Goal: Task Accomplishment & Management: Use online tool/utility

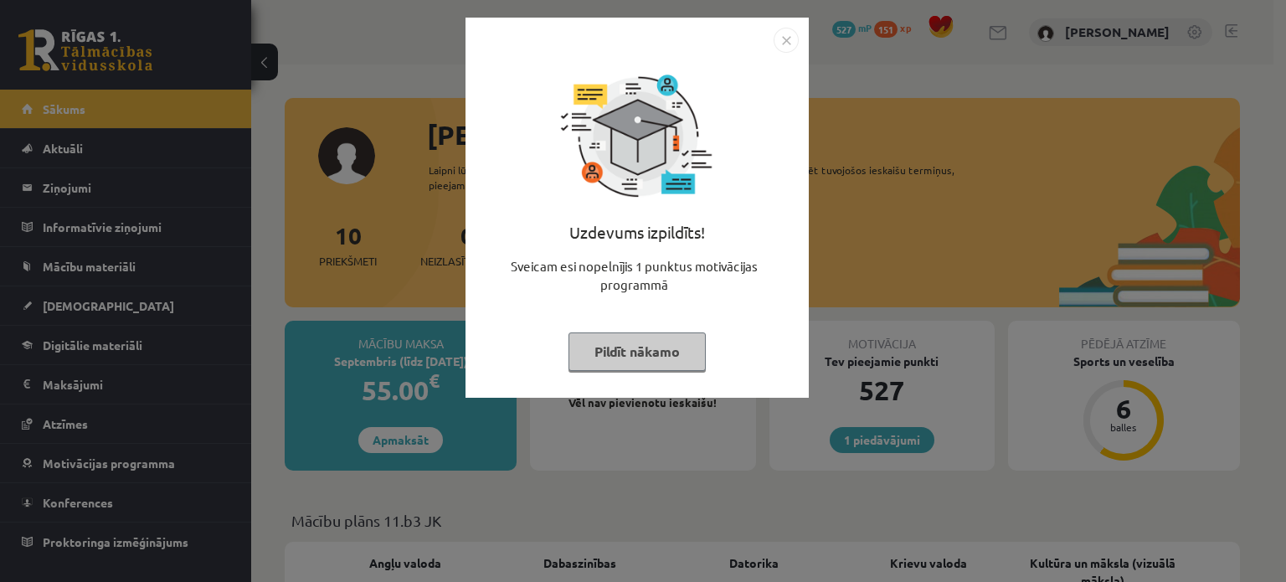
click at [666, 331] on div "Uzdevums izpildīts! Sveicam esi nopelnījis 1 punktus motivācijas programmā Pild…" at bounding box center [637, 220] width 323 height 335
click at [681, 334] on button "Pildīt nākamo" at bounding box center [636, 351] width 137 height 39
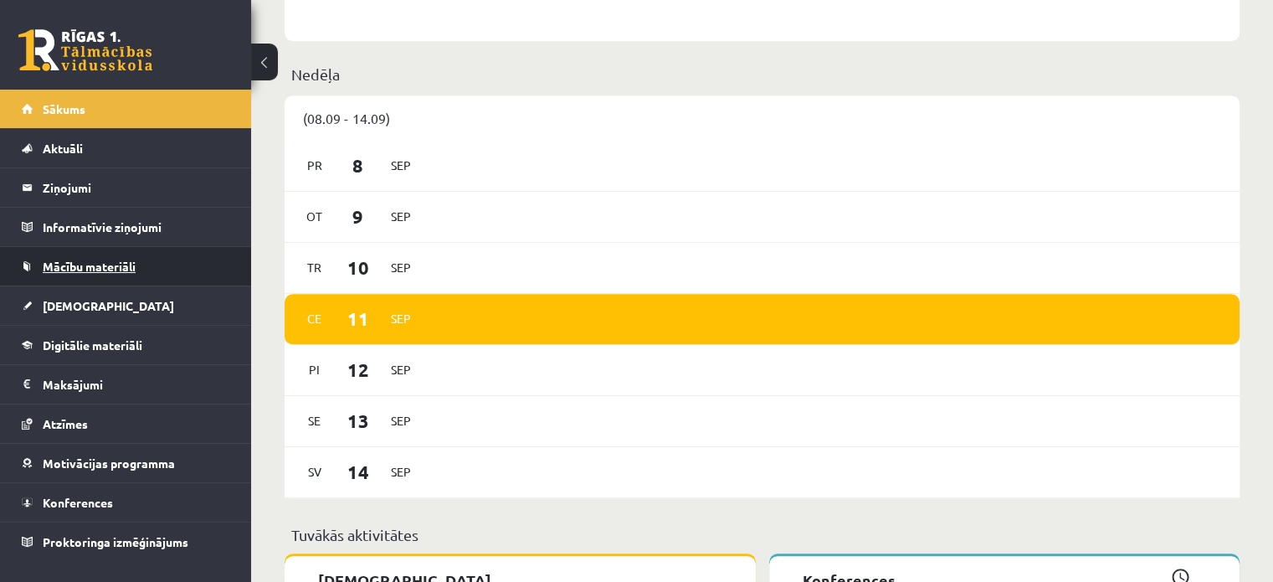
scroll to position [837, 0]
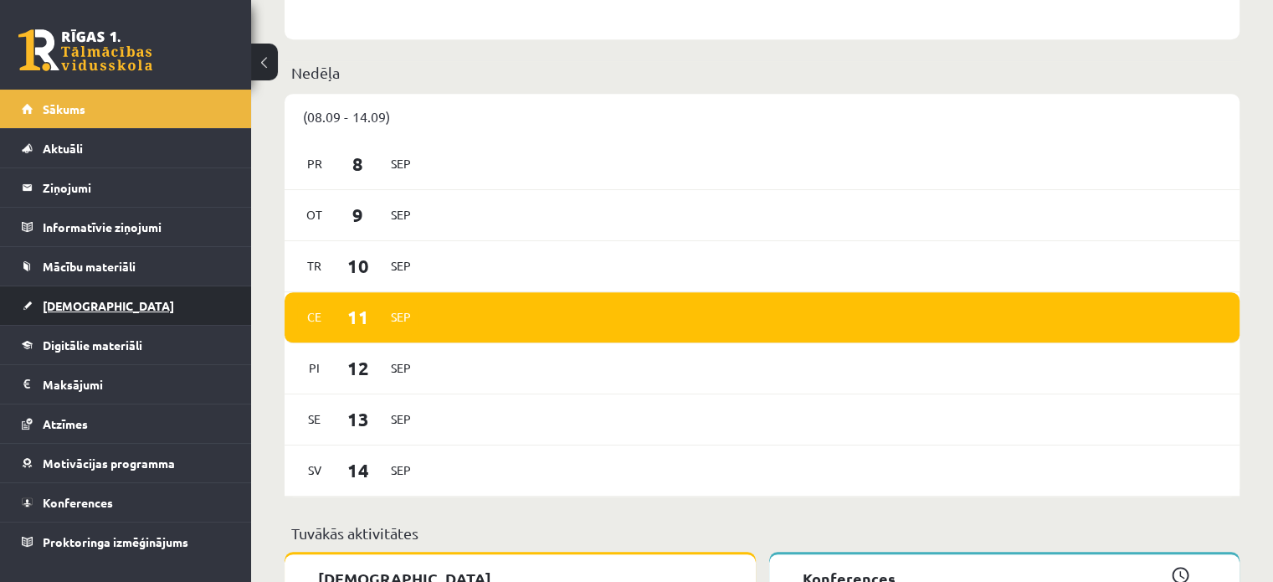
click at [129, 290] on link "[DEMOGRAPHIC_DATA]" at bounding box center [126, 305] width 208 height 39
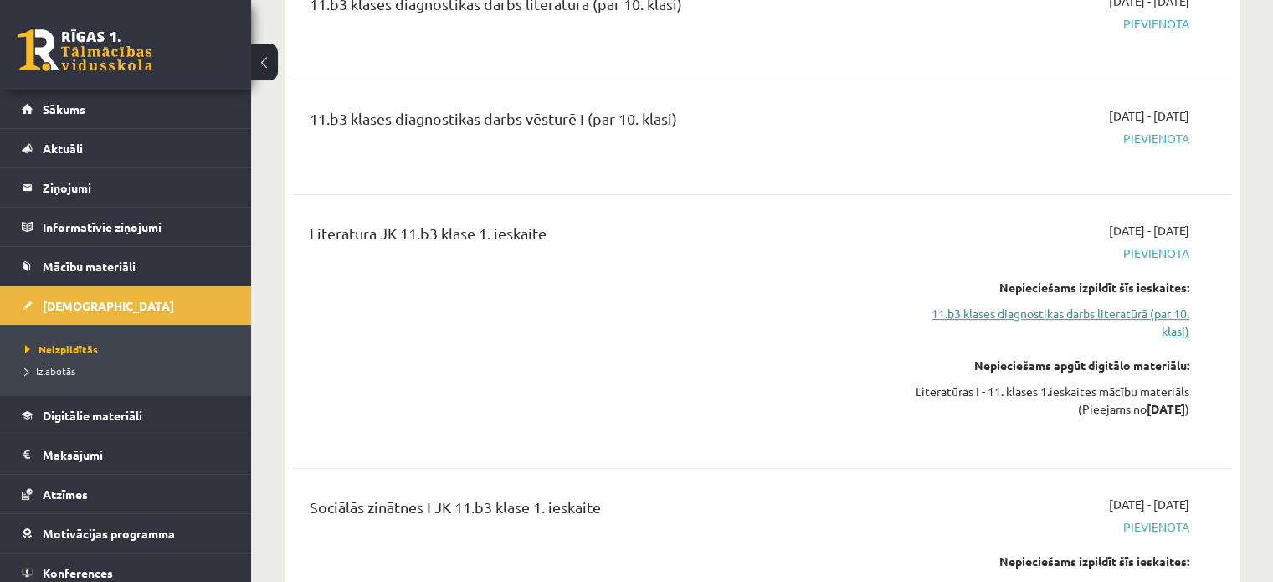
click at [1068, 307] on link "11.b3 klases diagnostikas darbs literatūrā (par 10. klasi)" at bounding box center [1051, 322] width 276 height 35
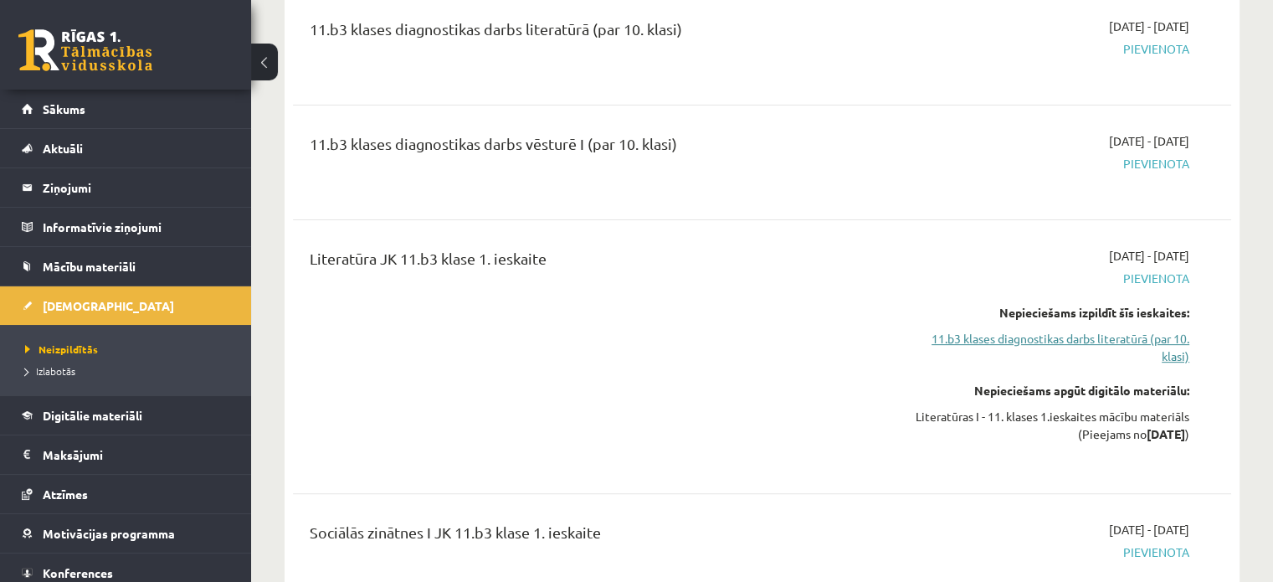
click at [1072, 336] on link "11.b3 klases diagnostikas darbs literatūrā (par 10. klasi)" at bounding box center [1051, 347] width 276 height 35
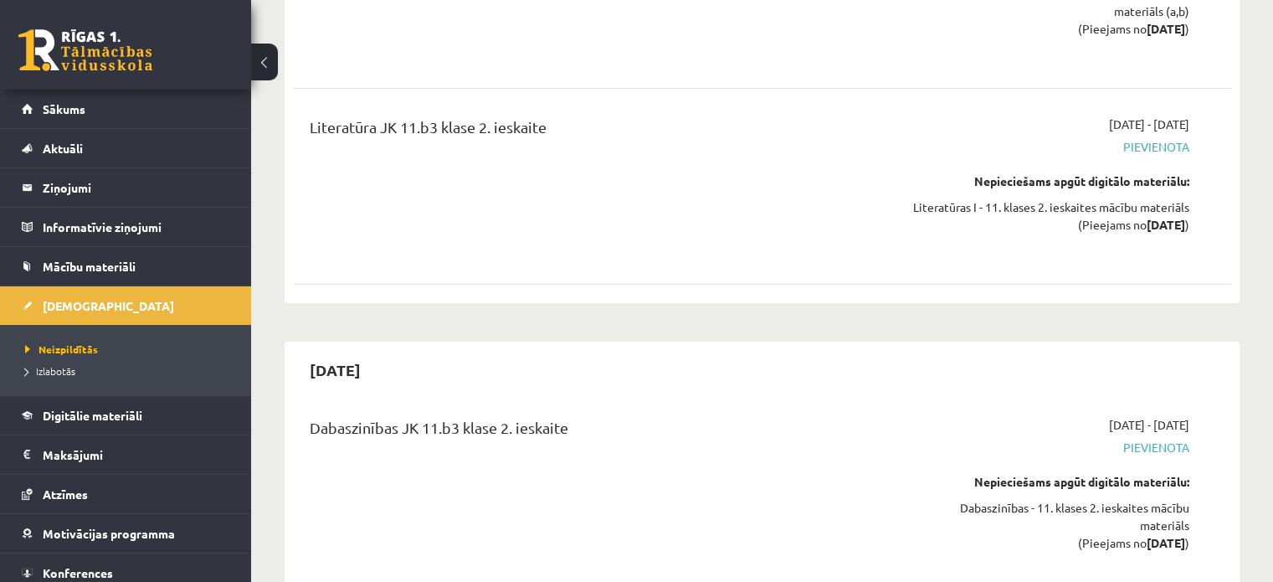
scroll to position [5835, 0]
